Goal: Navigation & Orientation: Find specific page/section

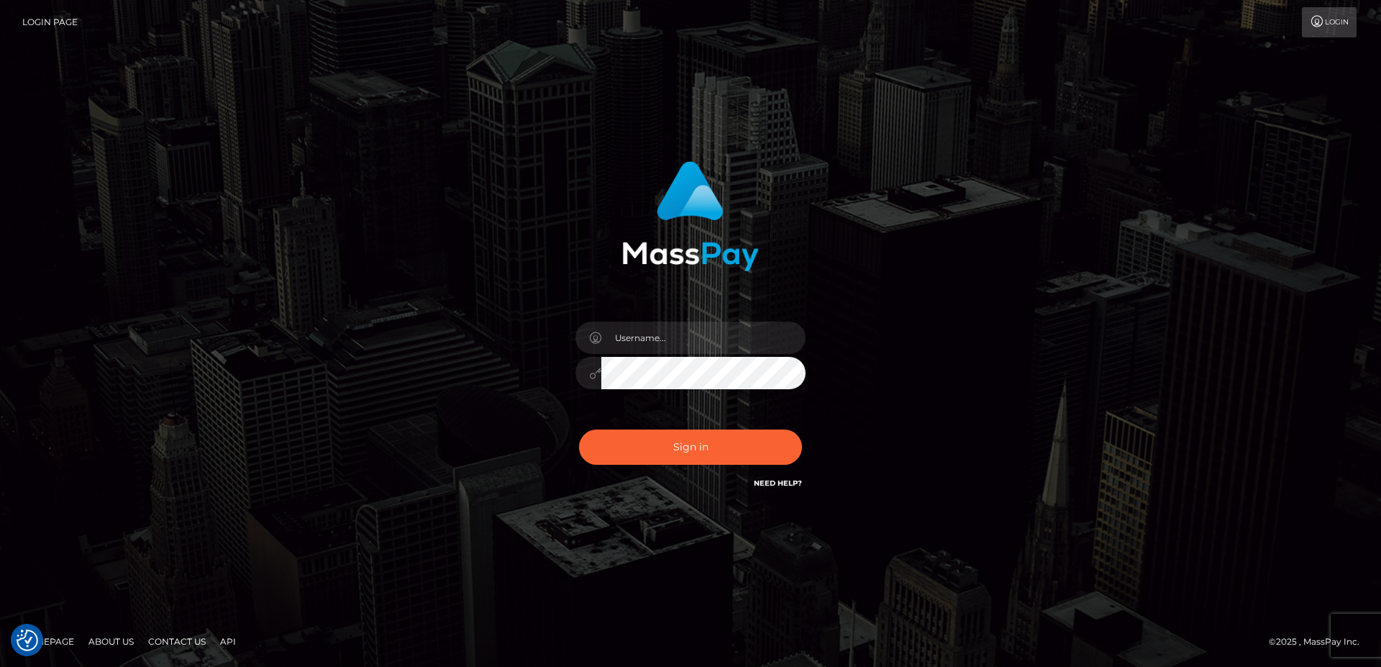
click at [646, 321] on div at bounding box center [691, 366] width 252 height 110
click at [647, 334] on input "text" at bounding box center [703, 337] width 204 height 32
type input "faisal_uplift"
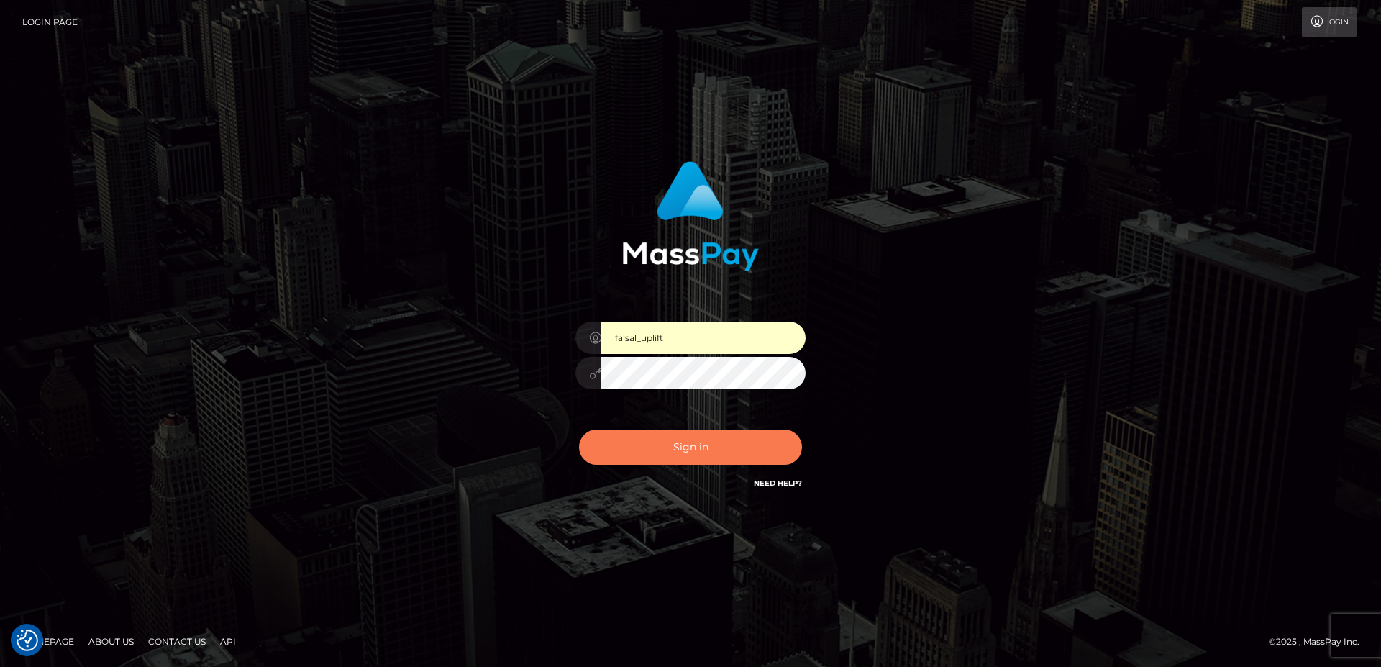
click at [636, 432] on button "Sign in" at bounding box center [690, 446] width 223 height 35
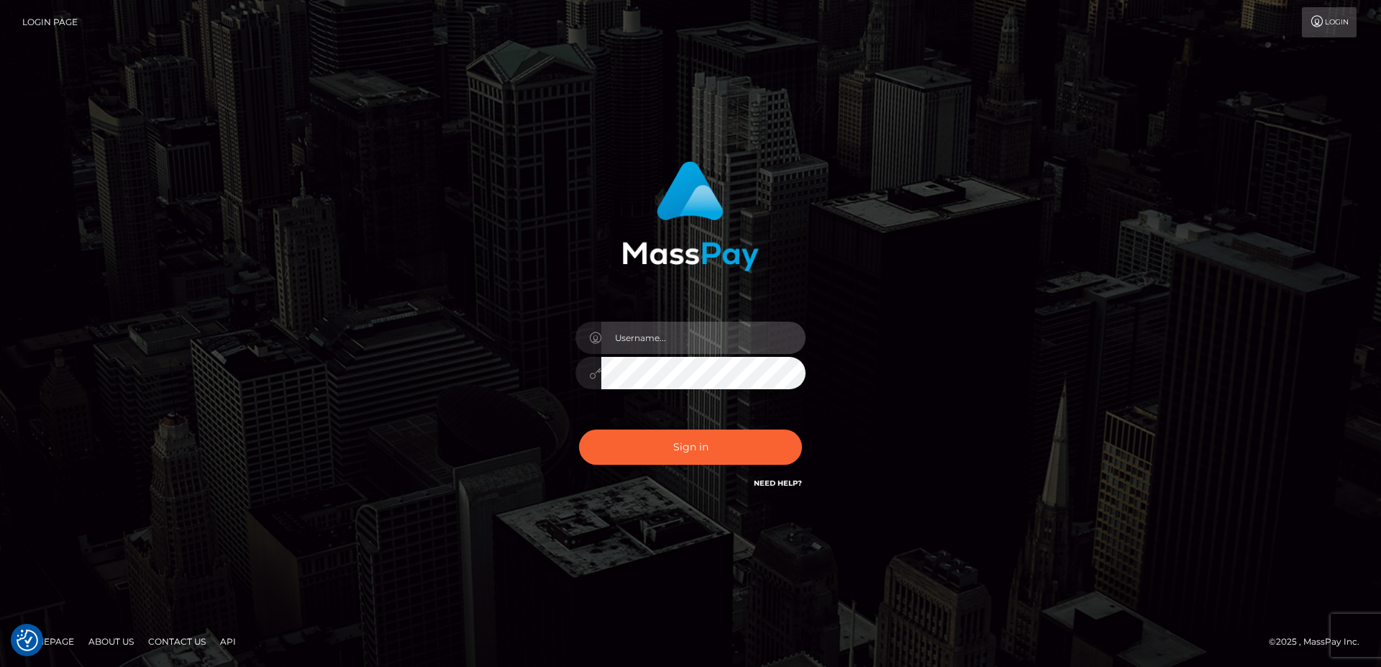
type input "faisal_uplift"
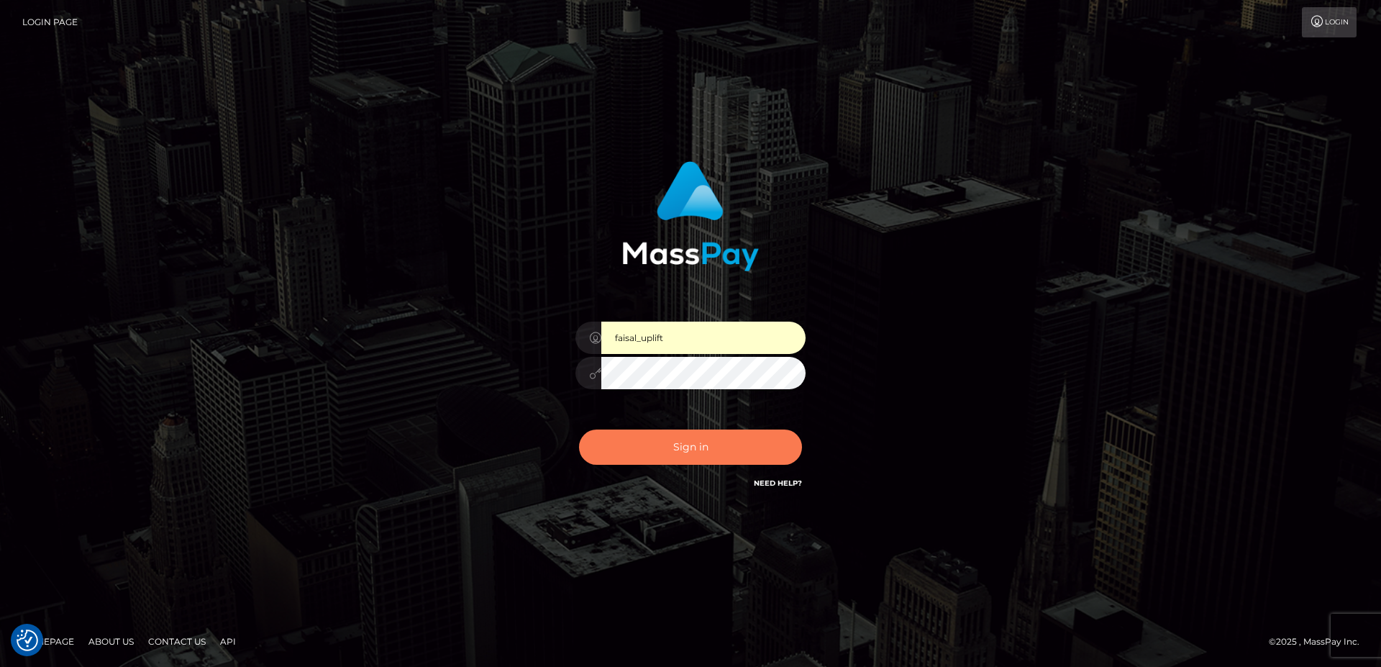
click at [703, 444] on button "Sign in" at bounding box center [690, 446] width 223 height 35
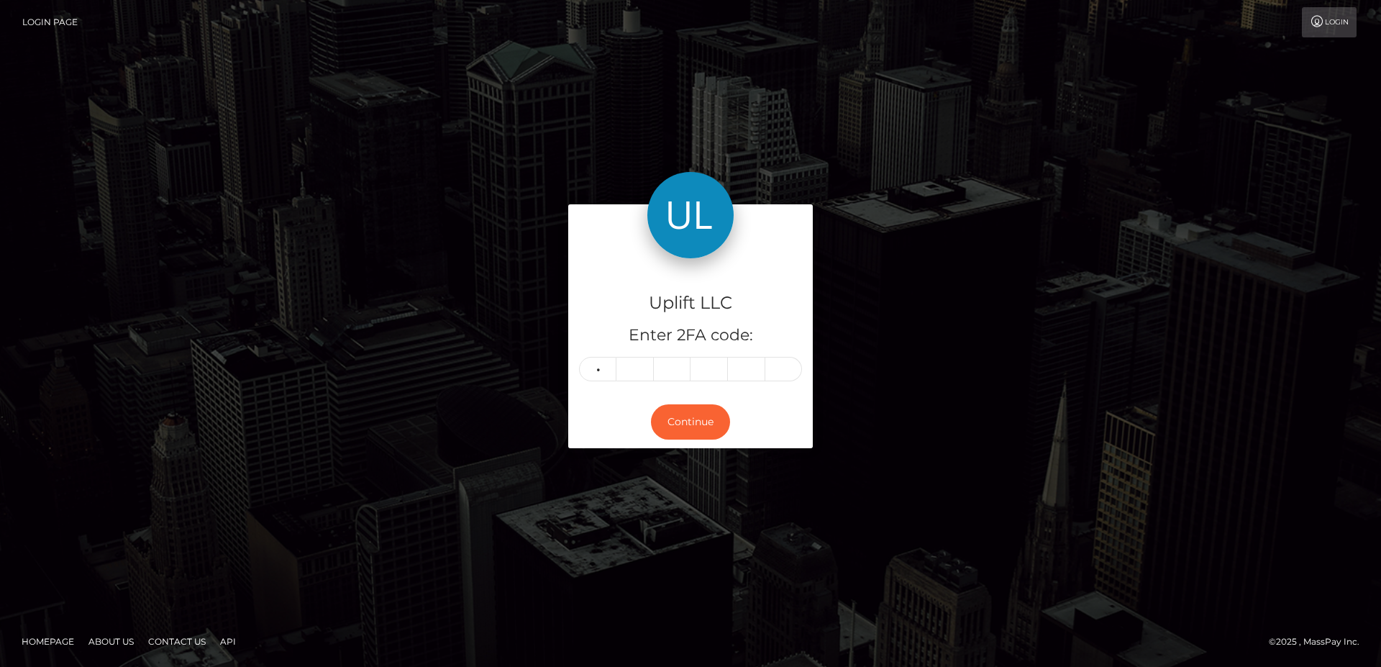
type input "9"
type input "6"
type input "8"
type input "3"
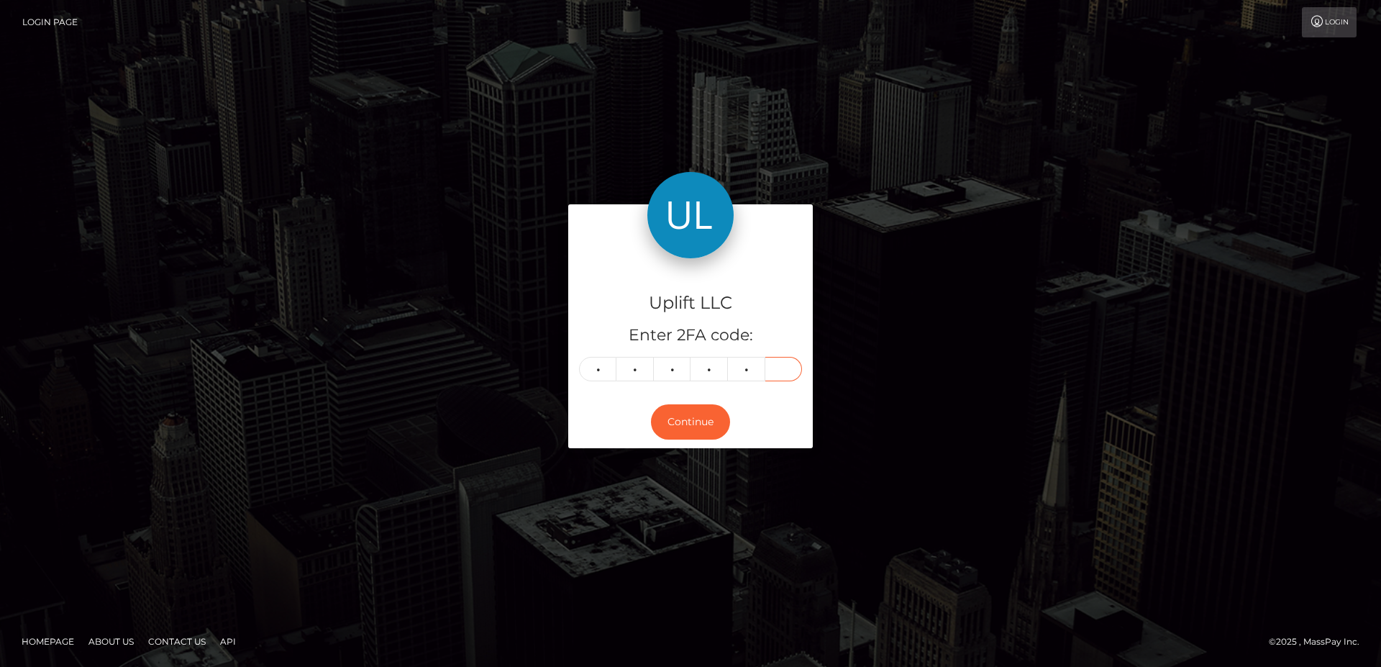
type input "3"
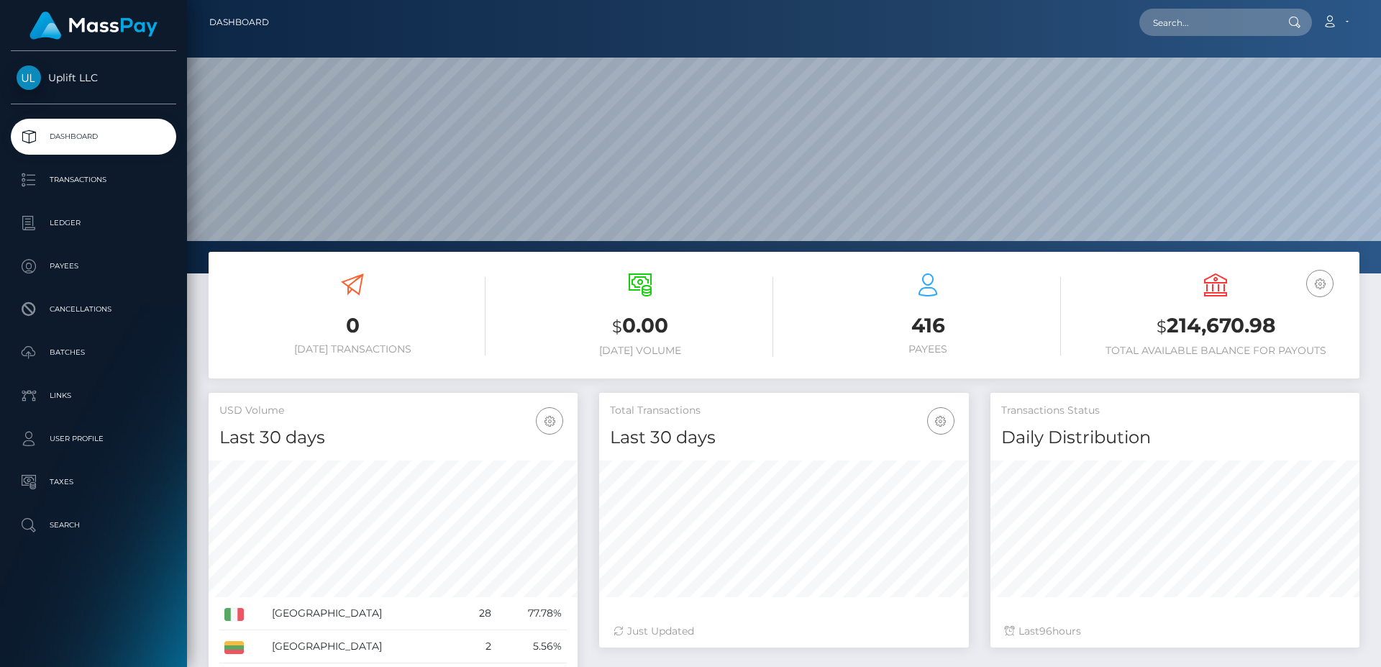
scroll to position [255, 369]
click at [91, 162] on ul "Dashboard Transactions Ledger Payees Cancellations Batches Links User Profile" at bounding box center [93, 331] width 187 height 424
click at [87, 181] on p "Transactions" at bounding box center [94, 180] width 154 height 22
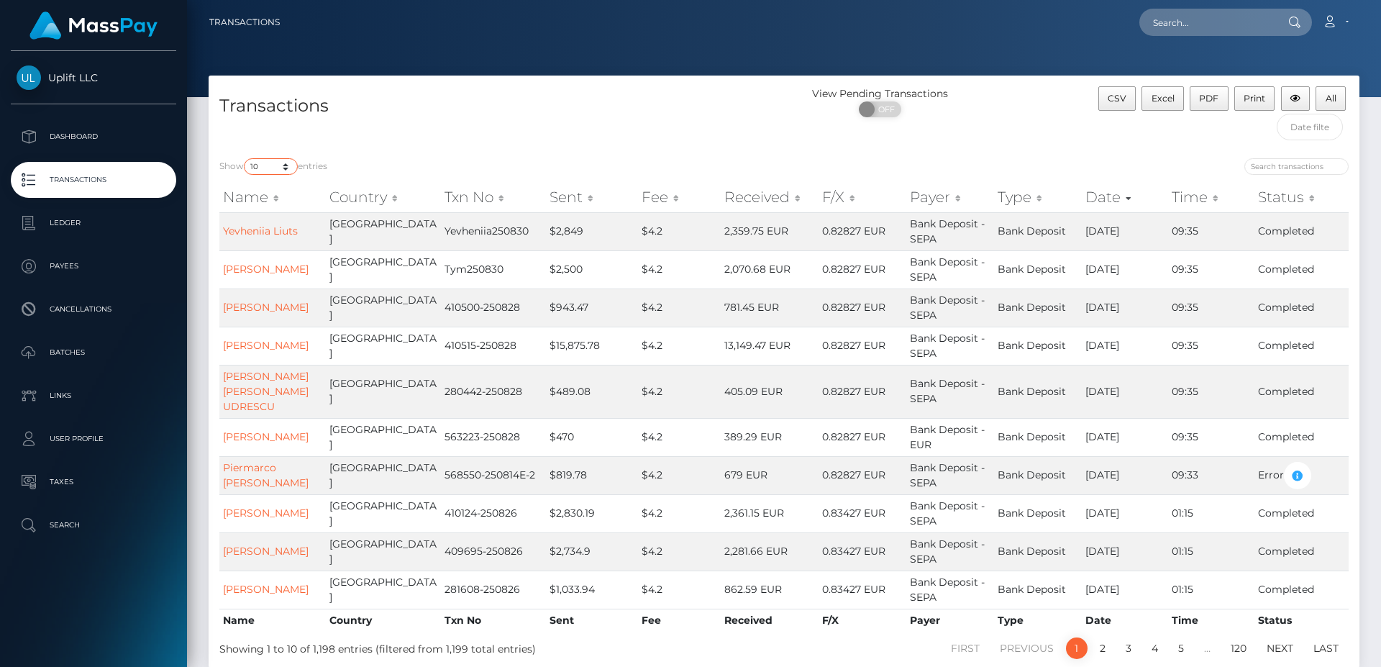
select select "3500"
click option "3,500" at bounding box center [0, 0] width 0 height 0
click at [92, 267] on p "Payees" at bounding box center [94, 266] width 154 height 22
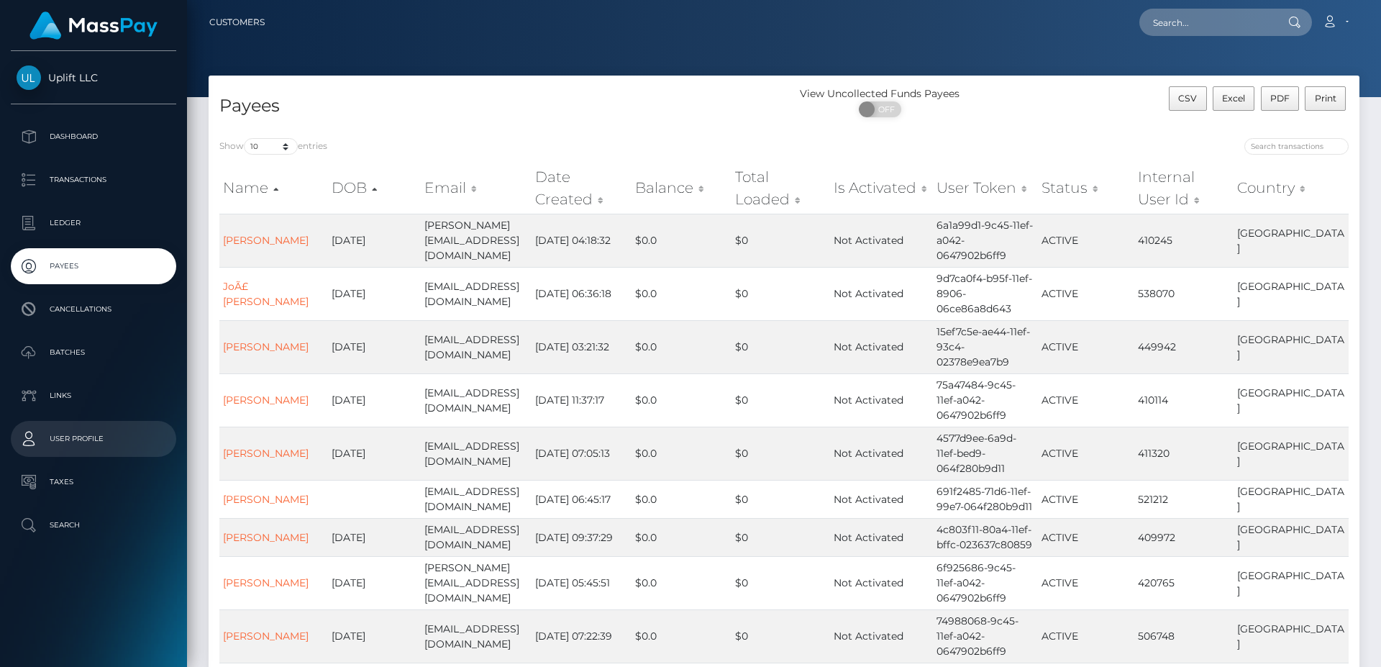
click at [99, 439] on p "User Profile" at bounding box center [94, 439] width 154 height 22
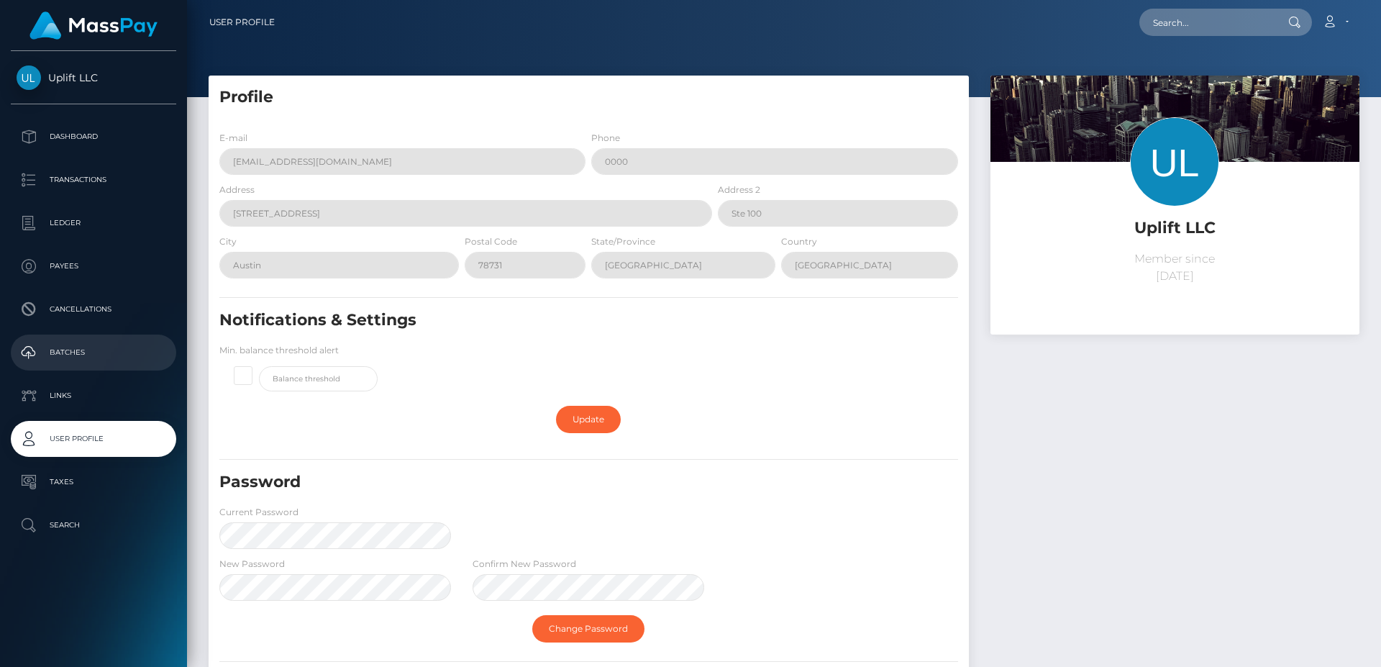
click at [78, 347] on p "Batches" at bounding box center [94, 353] width 154 height 22
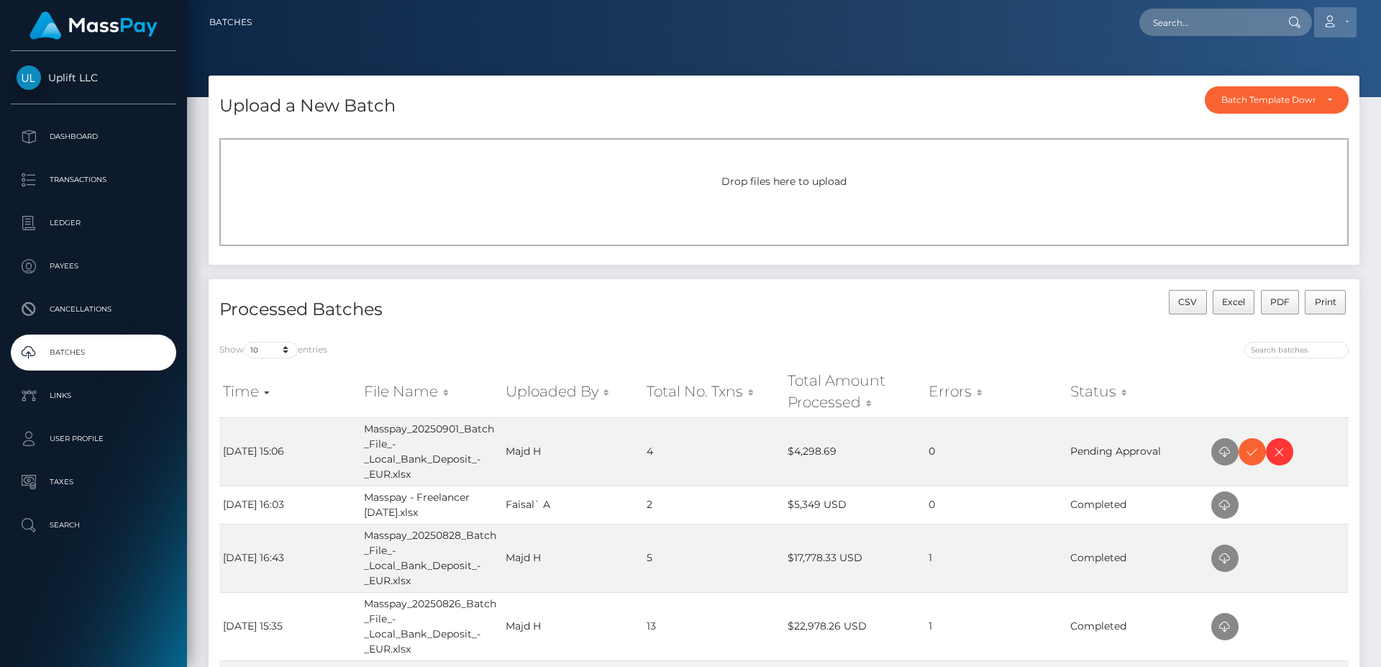
click at [1342, 18] on link "Account" at bounding box center [1335, 22] width 42 height 30
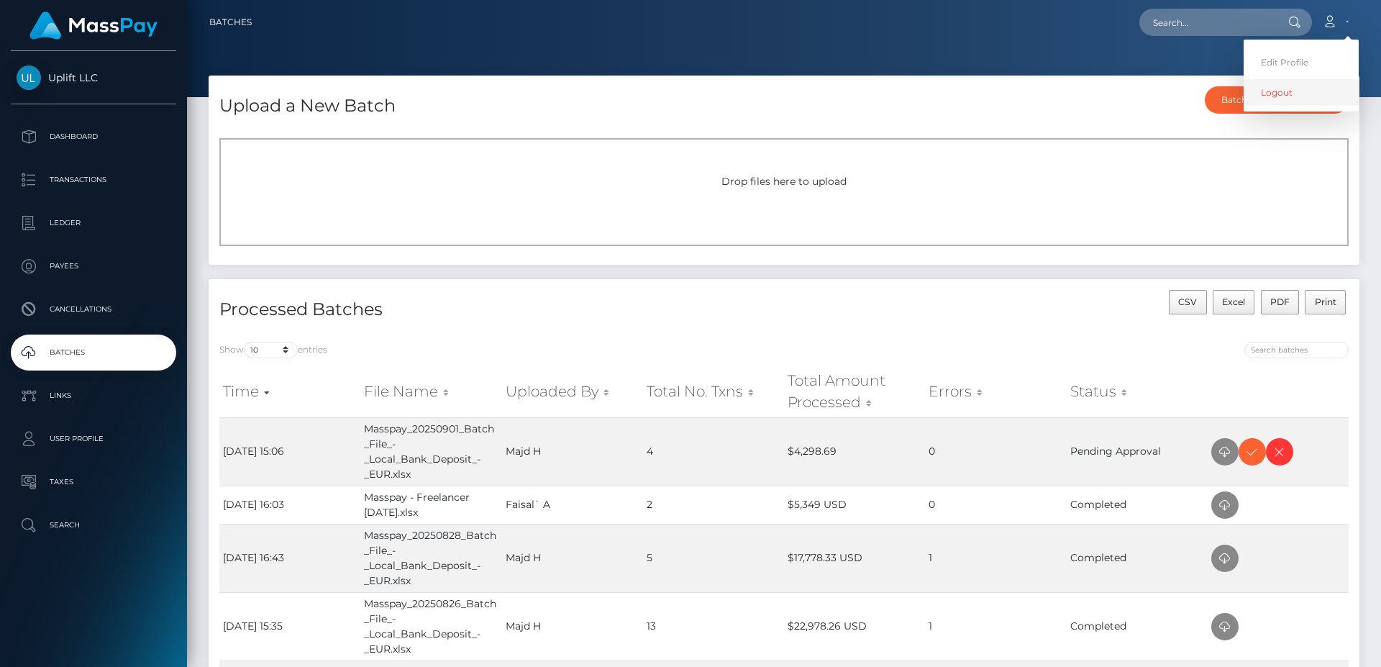
click at [1302, 92] on link "Logout" at bounding box center [1300, 92] width 115 height 27
